Goal: Task Accomplishment & Management: Manage account settings

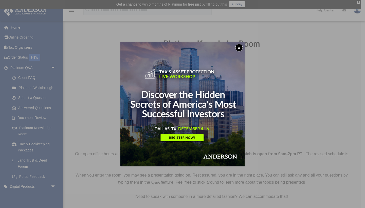
click at [238, 48] on button "x" at bounding box center [239, 48] width 8 height 8
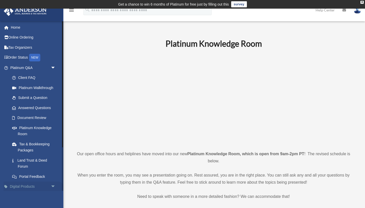
click at [52, 183] on span "arrow_drop_down" at bounding box center [56, 187] width 10 height 10
click at [52, 184] on span "arrow_drop_up" at bounding box center [56, 187] width 10 height 10
click at [19, 28] on link "Home" at bounding box center [34, 27] width 60 height 10
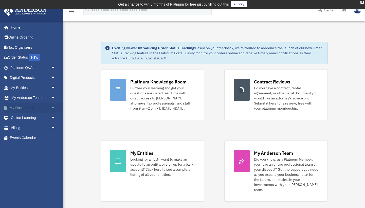
click at [22, 106] on link "My Documents arrow_drop_down" at bounding box center [34, 108] width 60 height 10
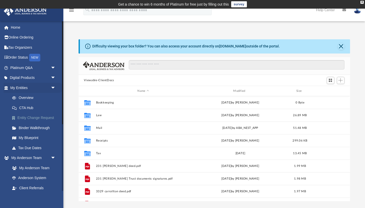
scroll to position [0, 0]
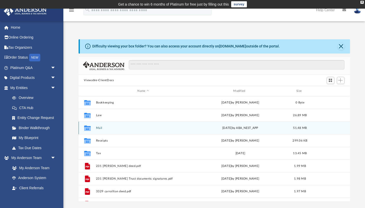
click at [103, 130] on div "Collaborated Folder Mail [DATE] by ABA_NEST_APP 51.48 MB" at bounding box center [215, 128] width 272 height 13
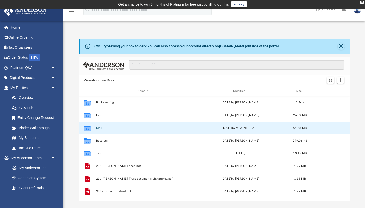
click at [90, 129] on icon "grid" at bounding box center [87, 129] width 7 height 4
click at [230, 129] on span "[DATE]" at bounding box center [228, 128] width 10 height 3
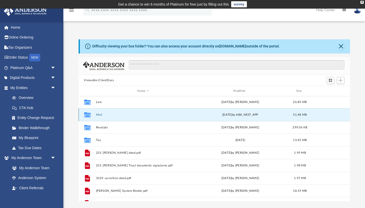
scroll to position [8, 0]
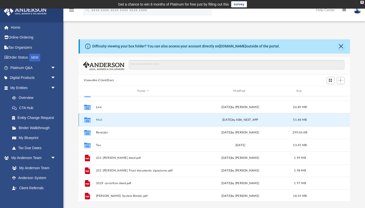
click at [94, 121] on div "Collaborated Folder" at bounding box center [87, 120] width 13 height 8
click at [75, 84] on div "Difficulty viewing your box folder? You can also access your account directly o…" at bounding box center [214, 120] width 302 height 162
click at [101, 120] on button "Mail" at bounding box center [143, 119] width 95 height 3
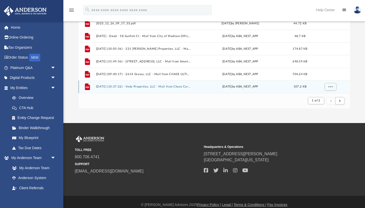
scroll to position [97, 0]
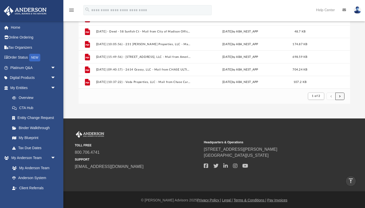
click at [339, 96] on button "submit" at bounding box center [340, 96] width 9 height 7
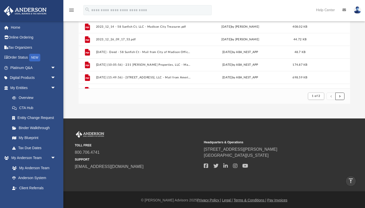
scroll to position [522, 0]
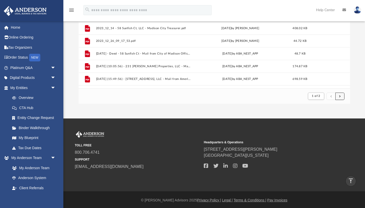
click at [340, 96] on span "submit" at bounding box center [340, 96] width 2 height 3
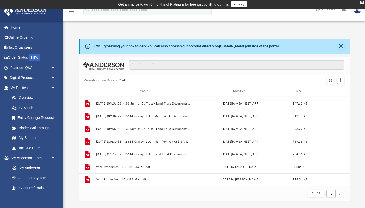
scroll to position [468, 0]
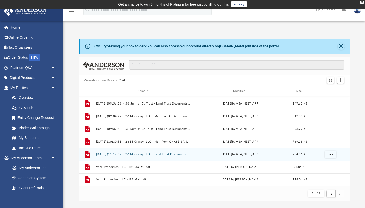
click at [148, 155] on button "[DATE] (11:17:39) - 2614 Grassy, LLC - Land Trust Documents.pdf" at bounding box center [143, 154] width 95 height 3
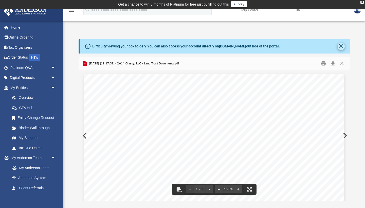
scroll to position [0, 0]
click at [343, 47] on button "Close" at bounding box center [341, 46] width 7 height 7
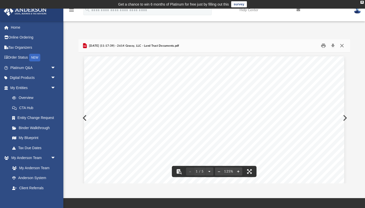
click at [344, 45] on button "Close" at bounding box center [342, 46] width 9 height 8
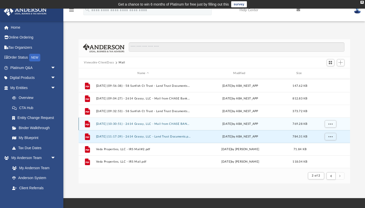
click at [151, 123] on button "[DATE] (10:30:51) - 2614 Grassy, LLC - Mail from CHASE BANK.pdf" at bounding box center [143, 123] width 95 height 3
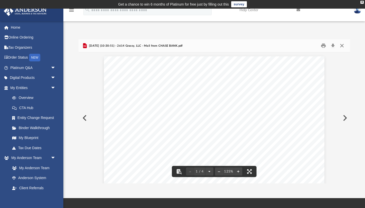
click at [345, 46] on button "Close" at bounding box center [342, 46] width 9 height 8
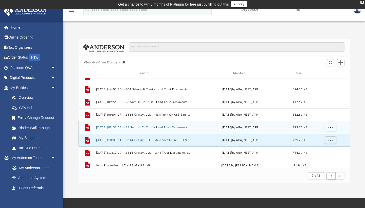
scroll to position [451, 0]
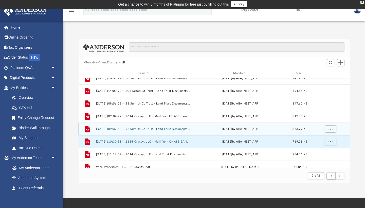
click at [153, 127] on button "[DATE] (09:32:53) - 58 Sunfish Ct Trust - Land Trust Documents from City of Mad…" at bounding box center [143, 128] width 95 height 3
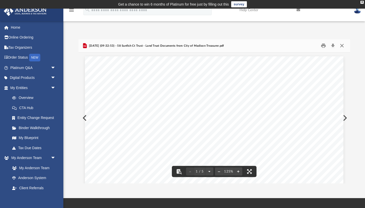
click at [344, 43] on button "Close" at bounding box center [342, 46] width 9 height 8
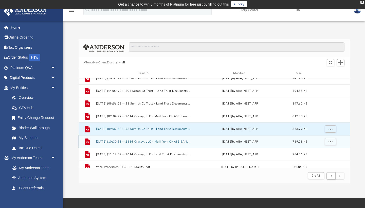
click at [137, 141] on button "[DATE] (10:30:51) - 2614 Grassy, LLC - Mail from CHASE BANK.pdf" at bounding box center [143, 141] width 95 height 3
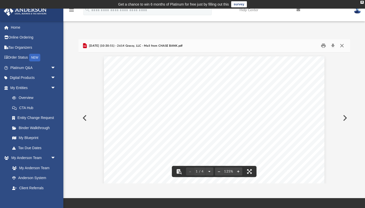
scroll to position [0, 0]
click at [343, 48] on button "Close" at bounding box center [342, 46] width 9 height 8
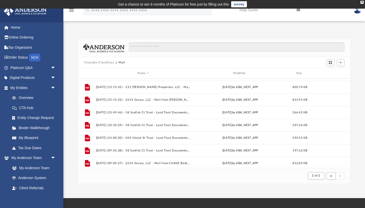
scroll to position [401, 0]
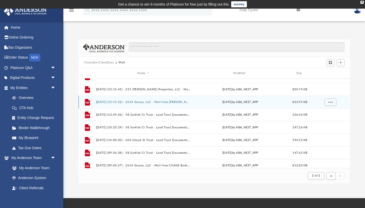
click at [164, 105] on div "File [DATE] (15:15:22) - 2614 Grassy, LLC - Mail from [PERSON_NAME].pdf [DATE] …" at bounding box center [215, 102] width 272 height 13
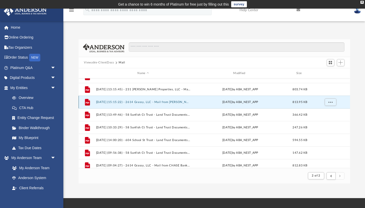
click at [164, 105] on div "File [DATE] (15:15:22) - 2614 Grassy, LLC - Mail from [PERSON_NAME].pdf [DATE] …" at bounding box center [215, 102] width 272 height 13
click at [156, 102] on button "[DATE] (15:15:22) - 2614 Grassy, LLC - Mail from [PERSON_NAME].pdf" at bounding box center [143, 101] width 95 height 3
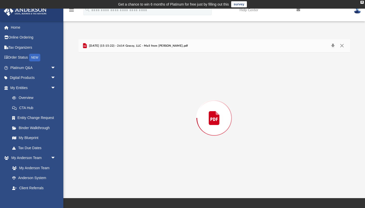
click at [156, 102] on div "Preview" at bounding box center [215, 118] width 272 height 131
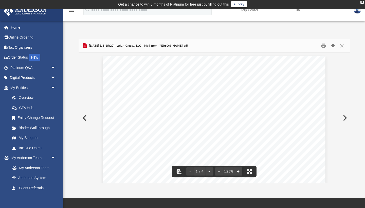
scroll to position [0, 0]
click at [342, 46] on button "Close" at bounding box center [342, 46] width 9 height 8
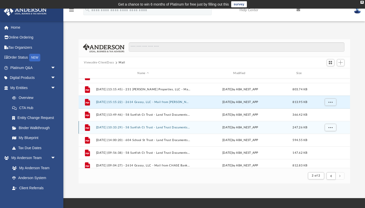
click at [176, 126] on button "[DATE] (10:33:29) - 58 Sunfish Ct Trust - Land Trust Documents from [PERSON_NAM…" at bounding box center [143, 127] width 95 height 3
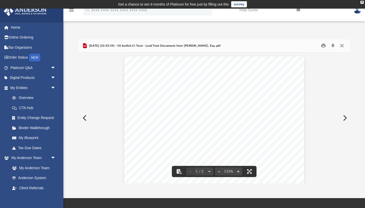
click at [343, 45] on button "Close" at bounding box center [342, 46] width 9 height 8
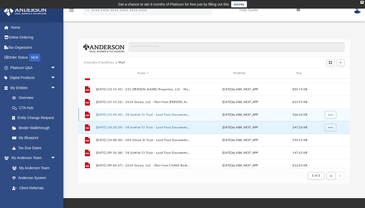
click at [168, 116] on button "[DATE] (13:49:46) - 58 Sunfish Ct Trust - Land Trust Documents from City of Mad…" at bounding box center [143, 114] width 95 height 3
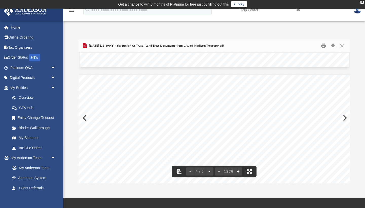
scroll to position [577, 0]
click at [342, 45] on button "Close" at bounding box center [342, 46] width 9 height 8
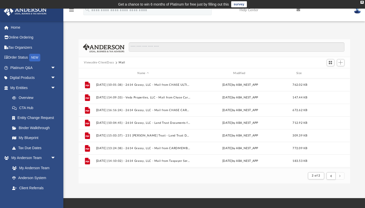
scroll to position [0, 0]
